Goal: Task Accomplishment & Management: Manage account settings

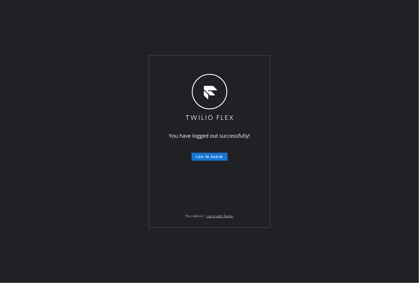
click at [353, 11] on div "You have logged out successfully! Log in again Flex Admin? Log in with Twilio." at bounding box center [209, 141] width 419 height 283
click at [215, 152] on form "Log in again" at bounding box center [209, 154] width 99 height 13
click at [217, 156] on span "Log in again" at bounding box center [209, 157] width 27 height 4
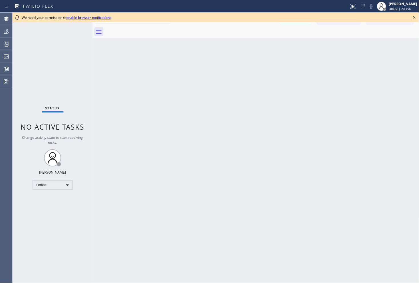
click at [416, 17] on icon at bounding box center [414, 17] width 7 height 7
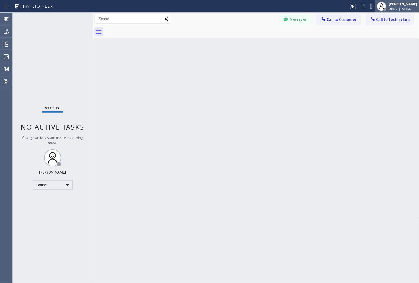
click at [393, 5] on div "[PERSON_NAME]" at bounding box center [403, 3] width 28 height 5
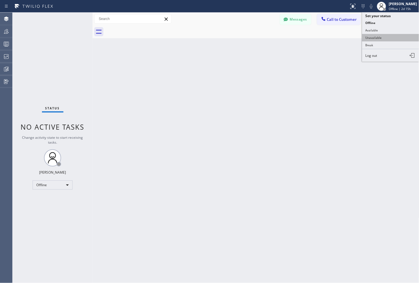
click at [372, 37] on button "Unavailable" at bounding box center [390, 37] width 57 height 7
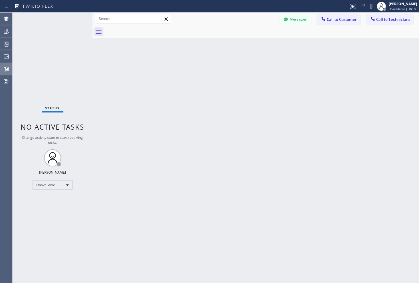
click at [9, 69] on icon at bounding box center [6, 69] width 7 height 7
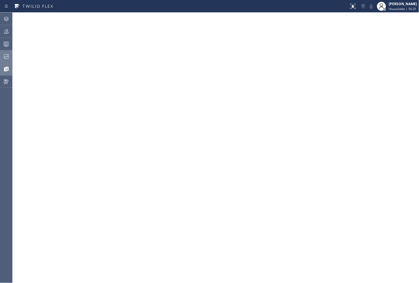
click at [3, 56] on icon at bounding box center [6, 56] width 7 height 7
